Goal: Information Seeking & Learning: Learn about a topic

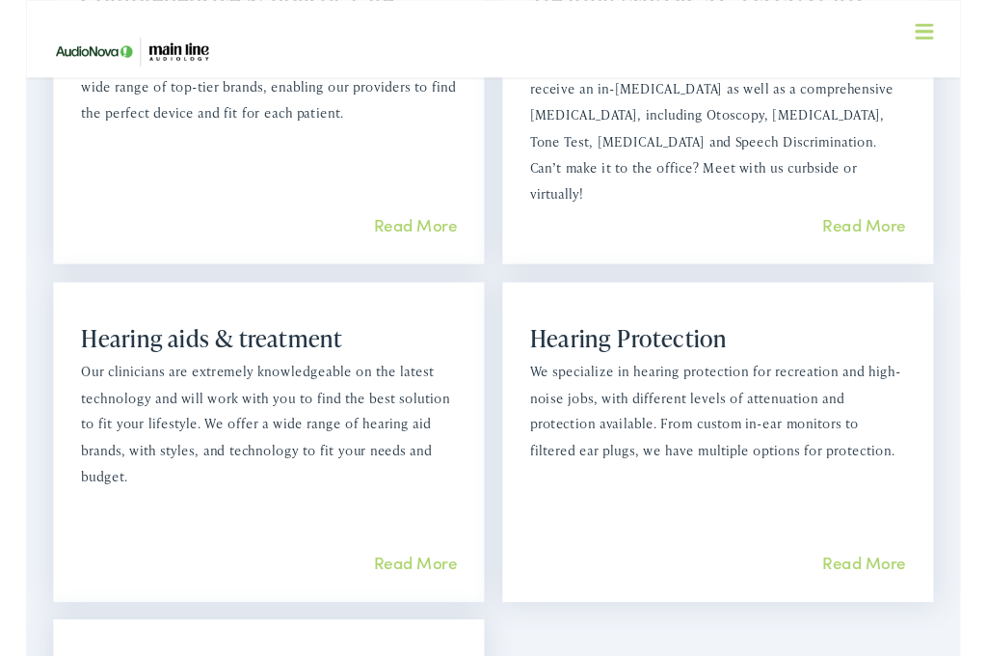
scroll to position [1499, 0]
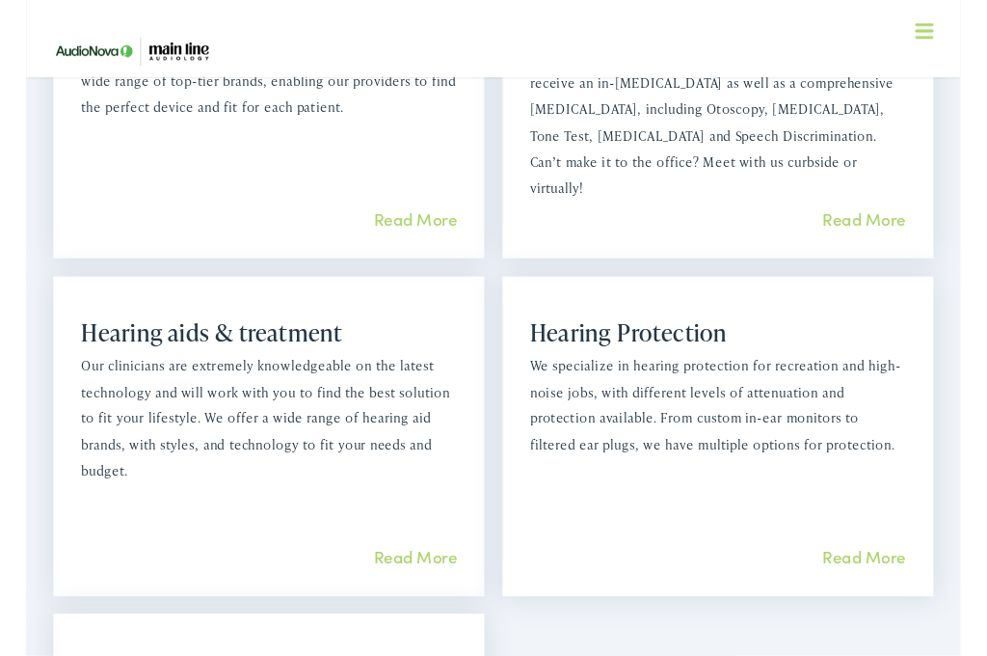
click at [432, 576] on link "Read More" at bounding box center [411, 588] width 88 height 24
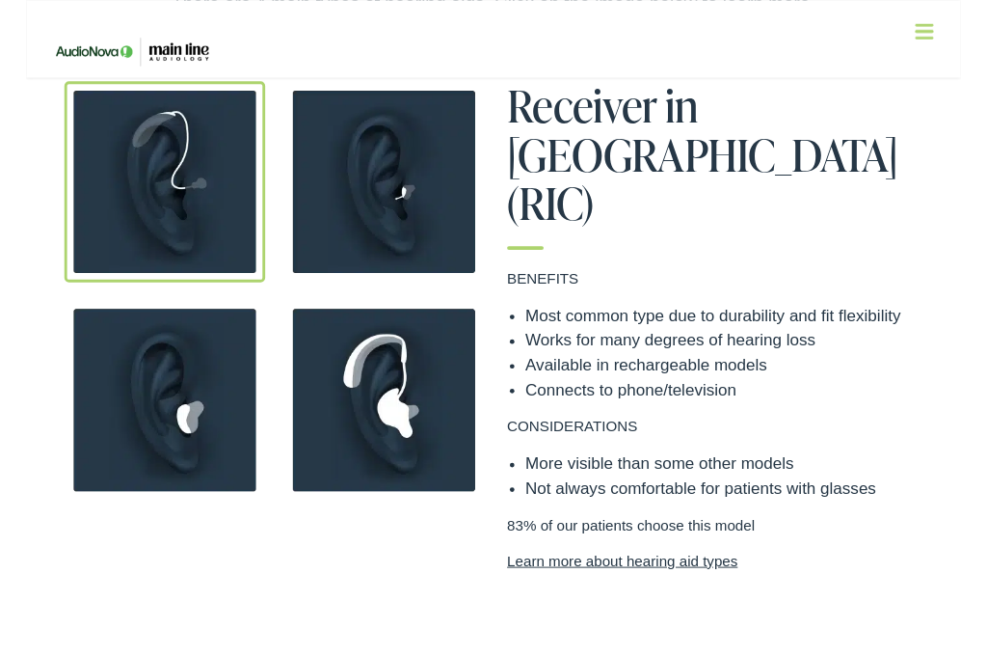
scroll to position [1663, 0]
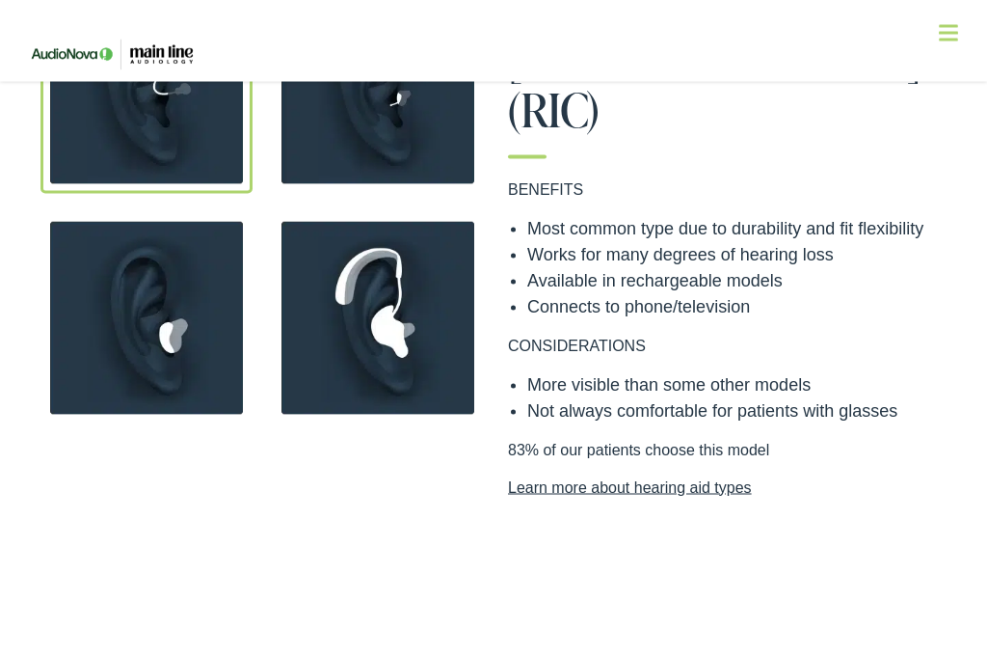
click at [154, 287] on img at bounding box center [146, 318] width 212 height 212
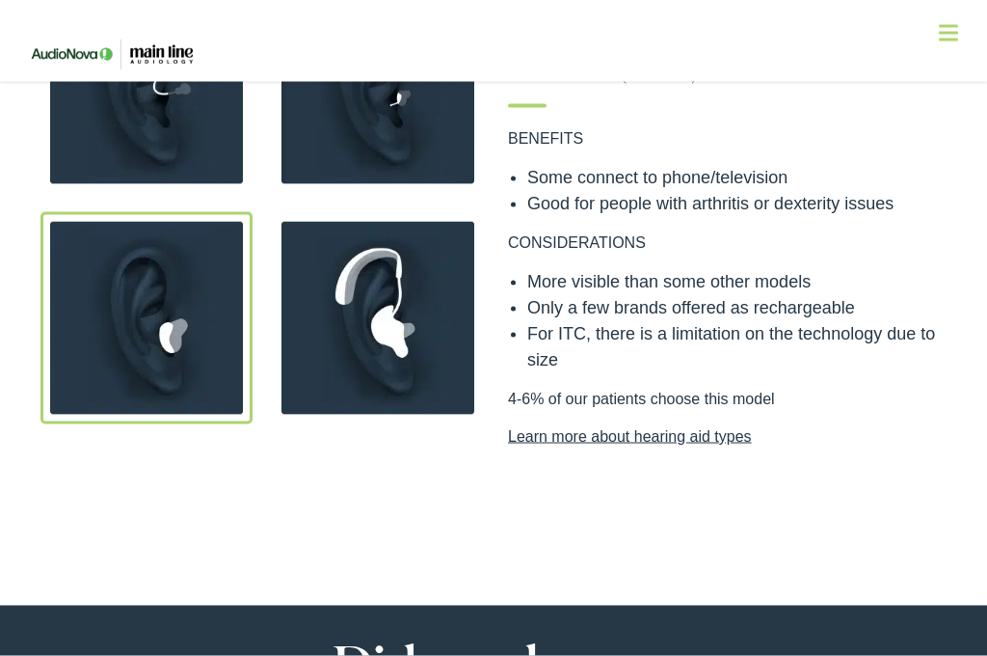
scroll to position [1755, 0]
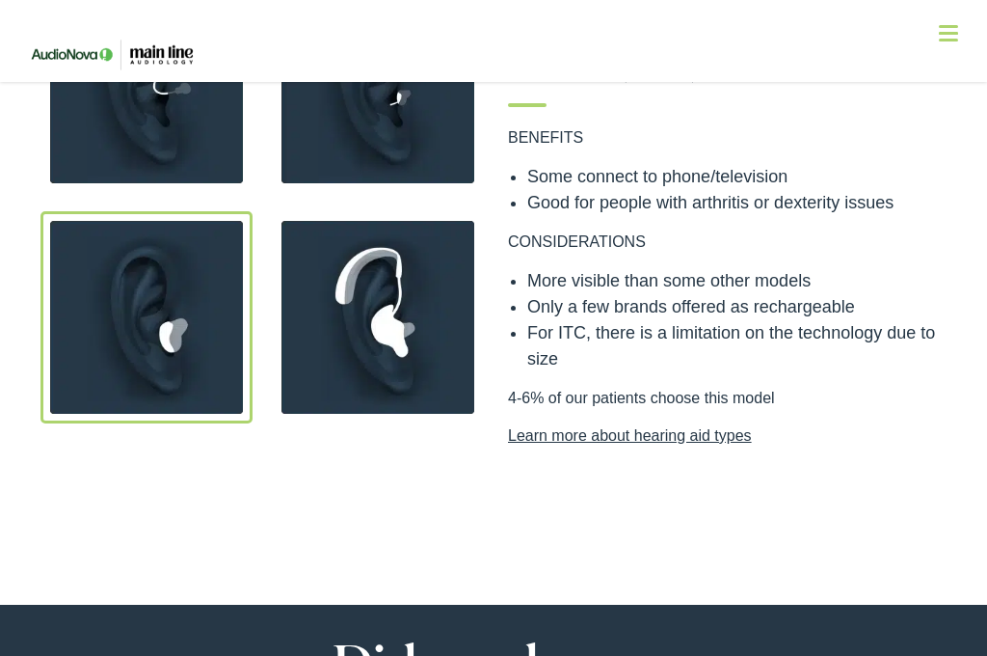
click at [366, 343] on img at bounding box center [378, 317] width 212 height 212
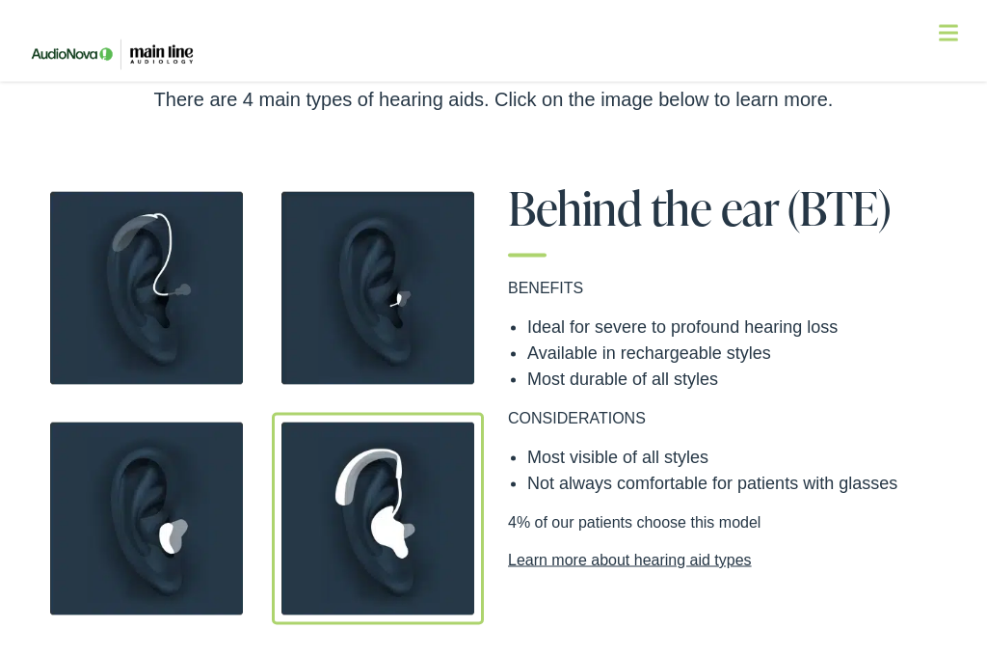
scroll to position [1549, 0]
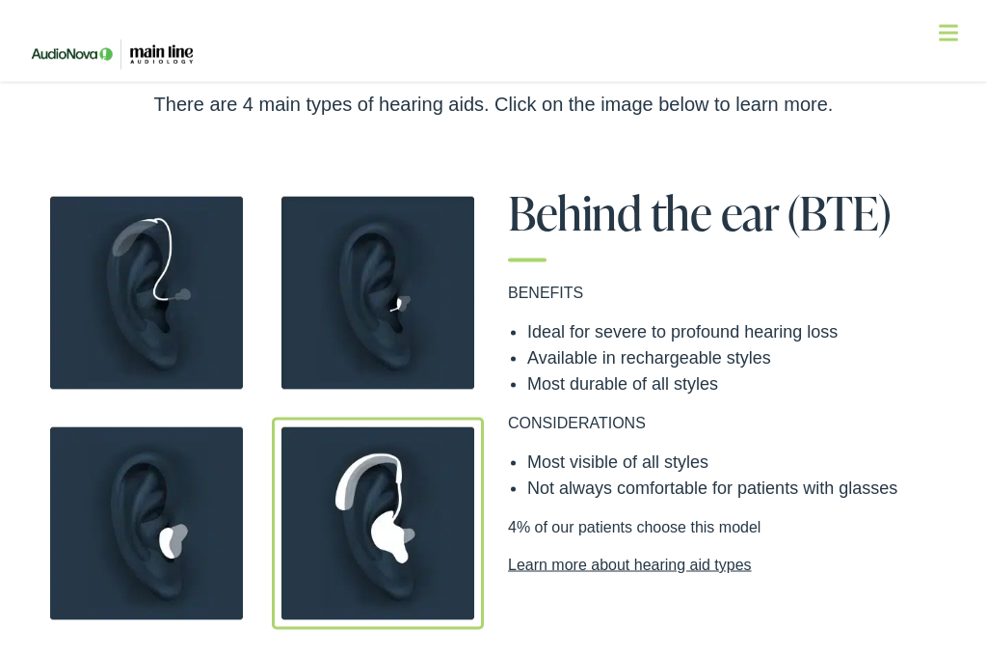
click at [374, 303] on img at bounding box center [378, 293] width 212 height 212
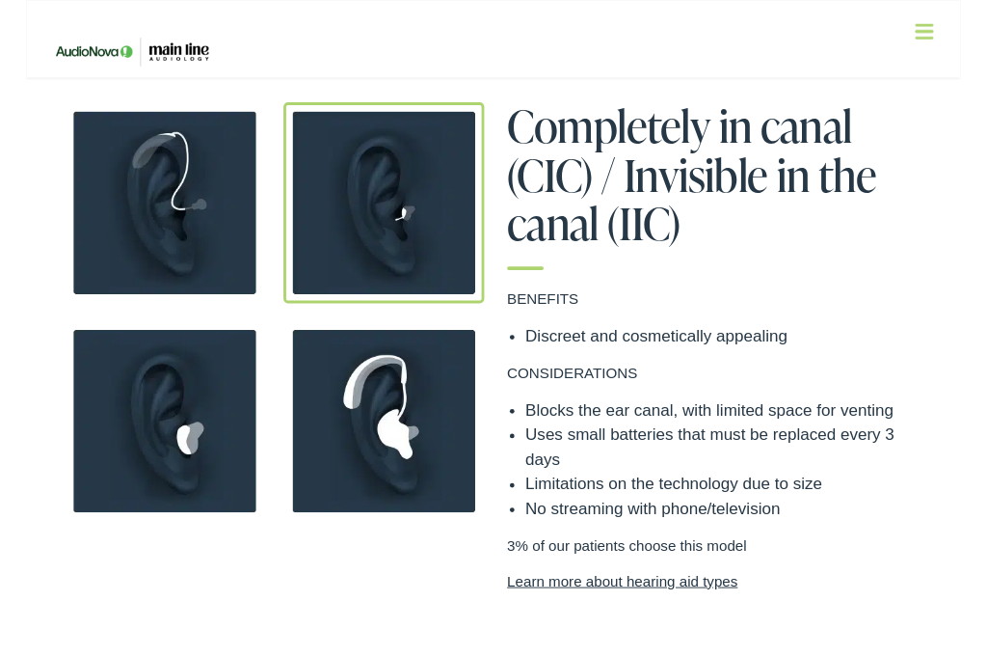
scroll to position [1621, 0]
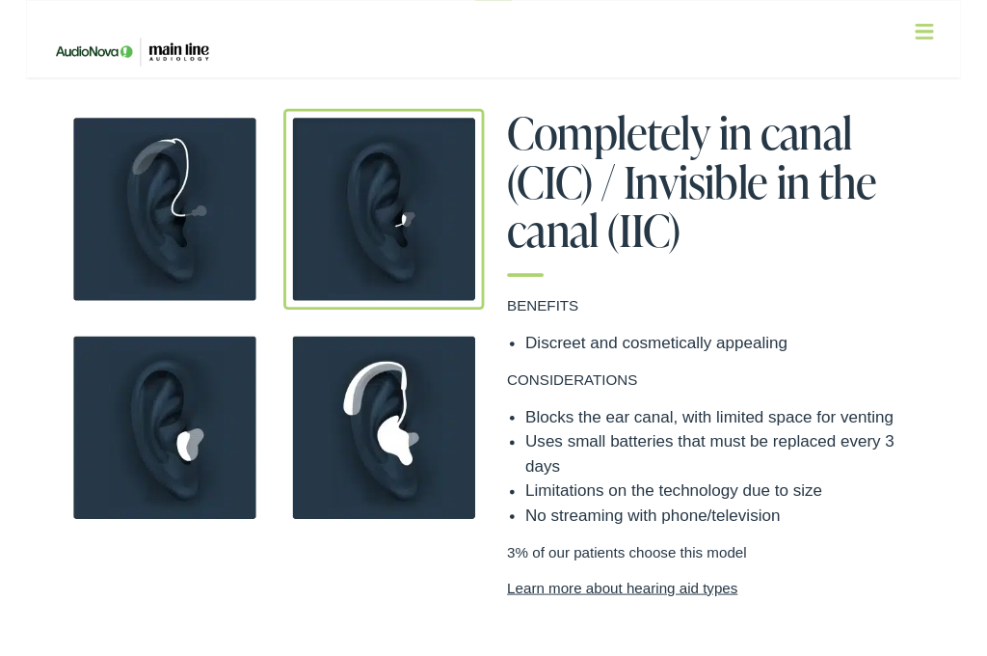
click at [148, 495] on img at bounding box center [146, 451] width 212 height 212
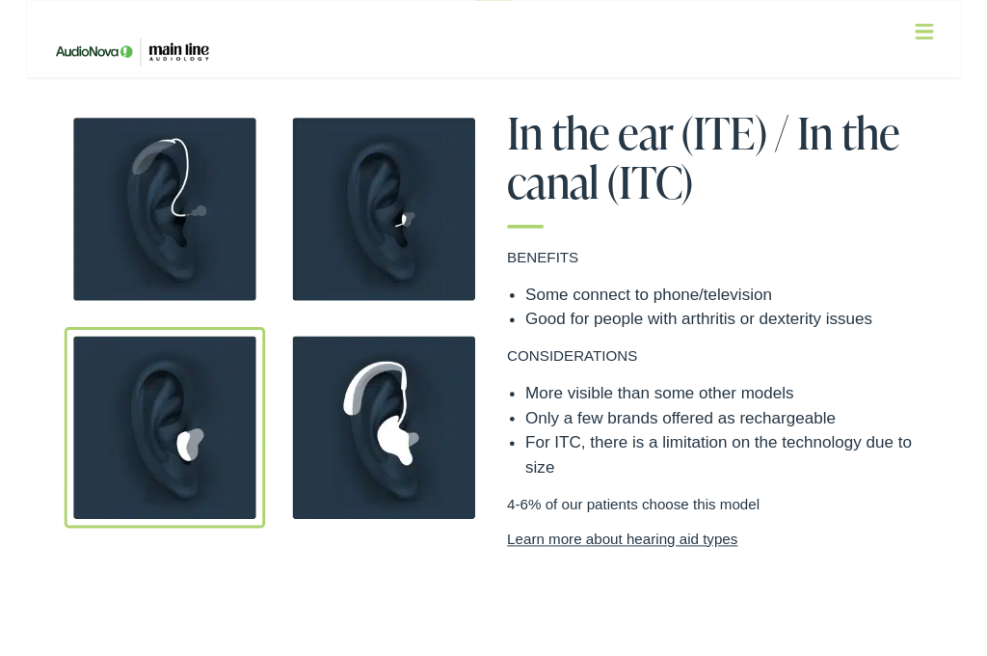
click at [154, 246] on img at bounding box center [146, 221] width 212 height 212
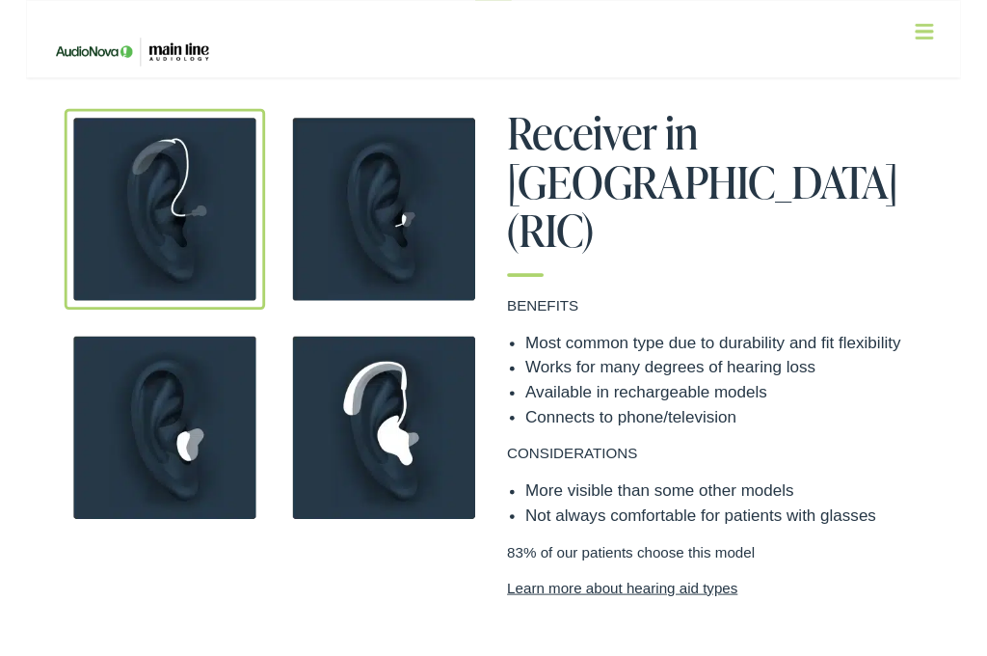
click at [404, 248] on img at bounding box center [378, 221] width 212 height 212
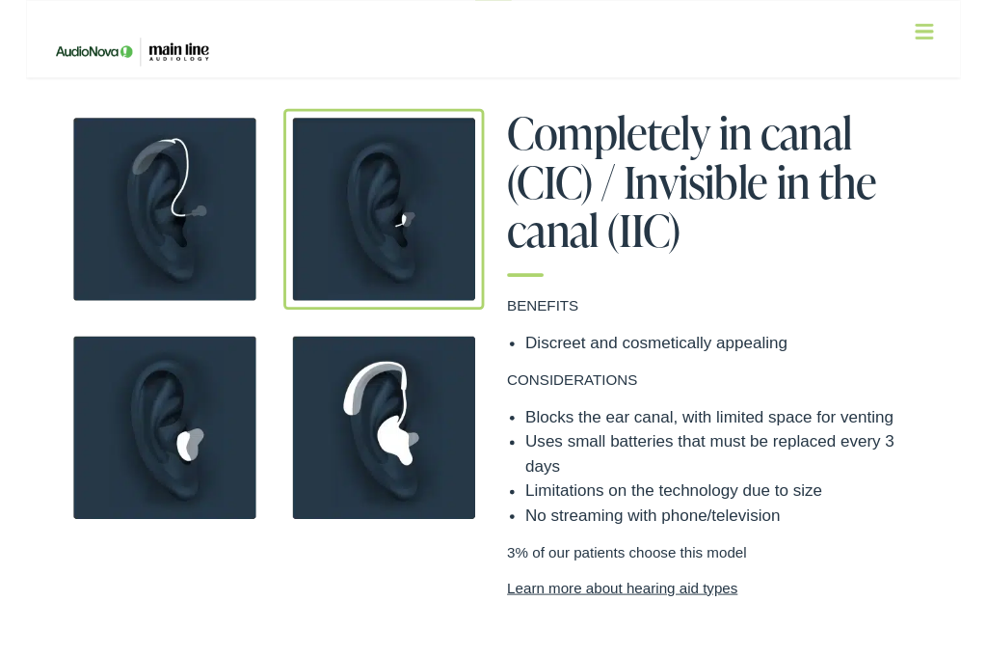
click at [172, 478] on img at bounding box center [146, 451] width 212 height 212
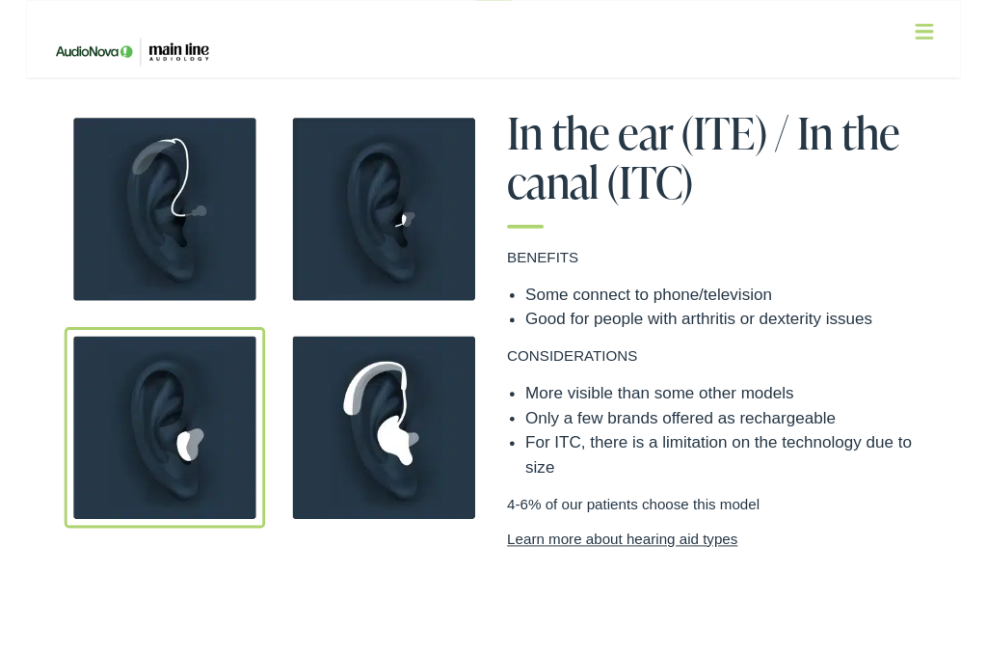
click at [606, 575] on link "Learn more about hearing aid types" at bounding box center [725, 569] width 434 height 23
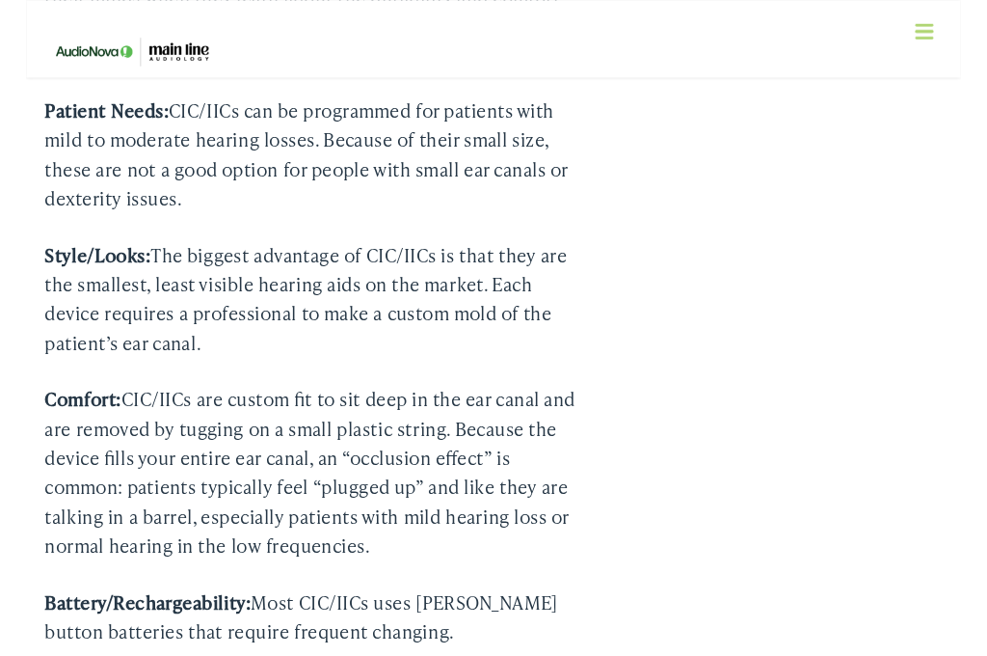
scroll to position [3600, 0]
